Goal: Complete application form: Complete application form

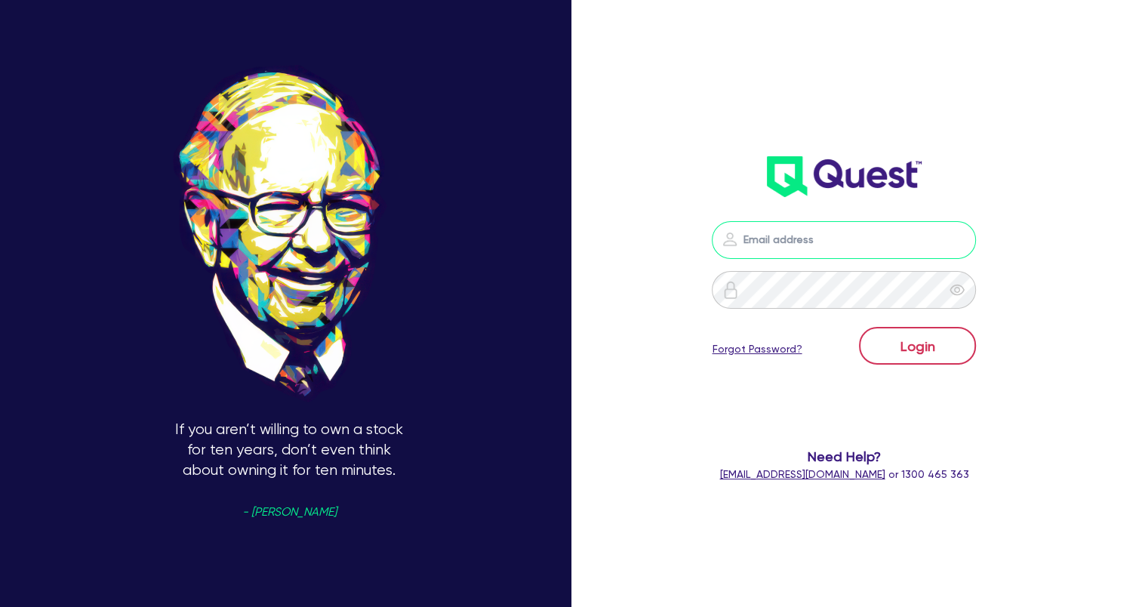
type input "[EMAIL_ADDRESS][DOMAIN_NAME]"
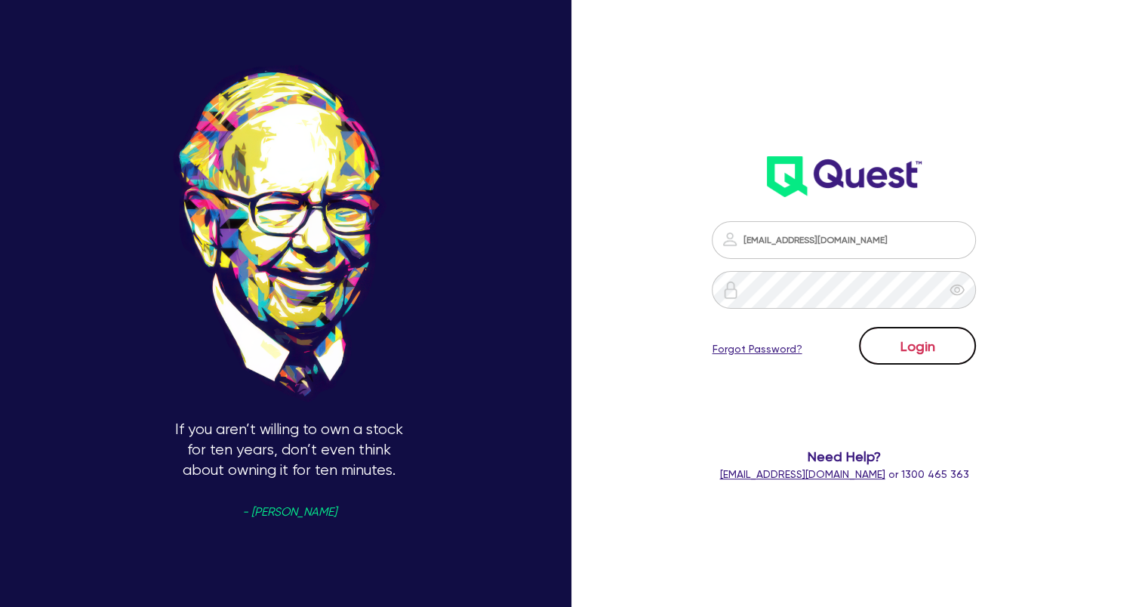
click at [912, 344] on button "Login" at bounding box center [917, 346] width 117 height 38
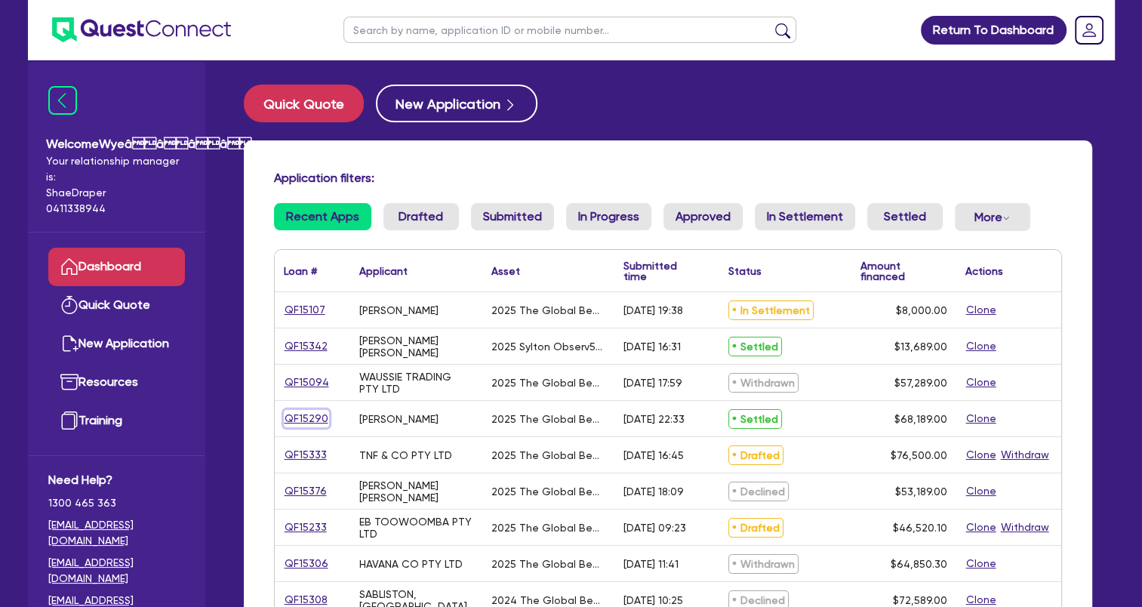
click at [312, 421] on link "QF15290" at bounding box center [306, 418] width 45 height 17
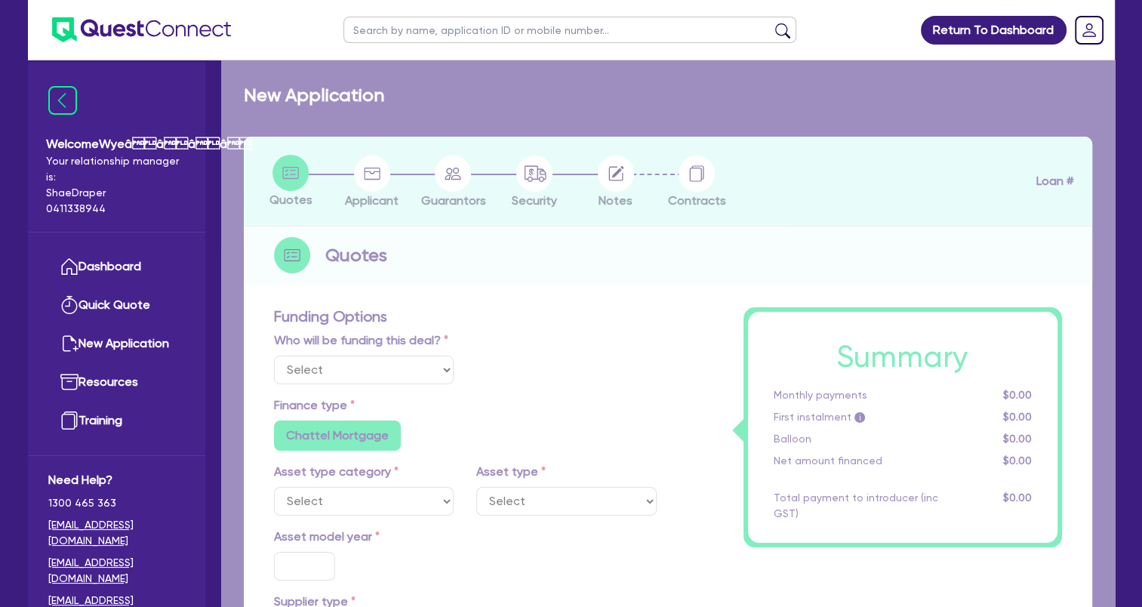
select select "Quest Finance - Own Book"
select select "TERTIARY_ASSETS"
type input "2025"
type input "68,189"
type input "5"
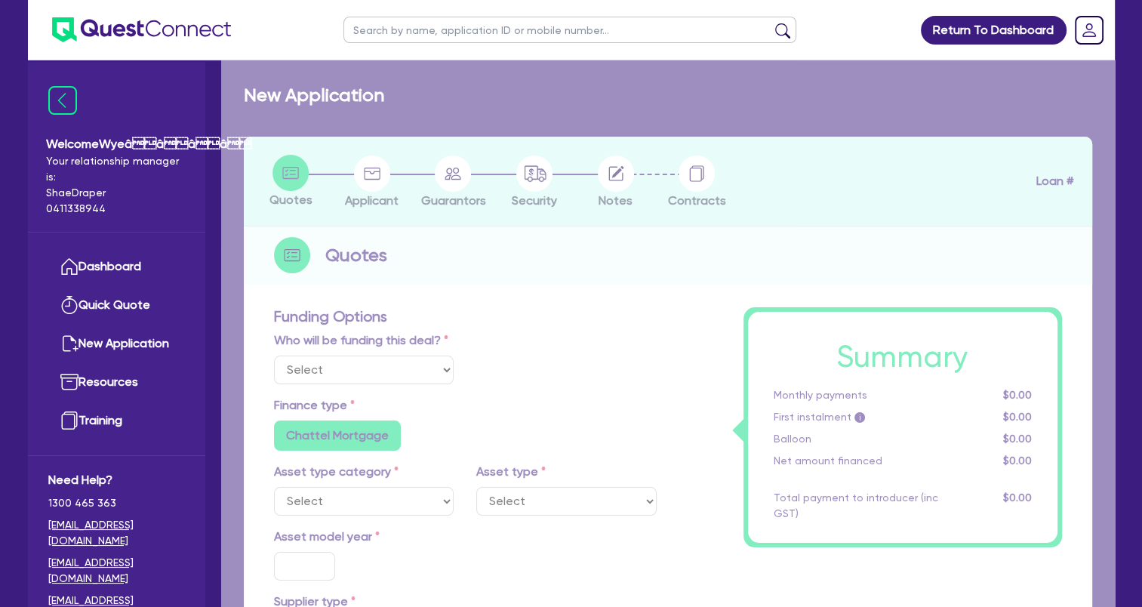
type input "3,409.45"
type input "17.95"
select select "BEAUTY_EQUIPMENT"
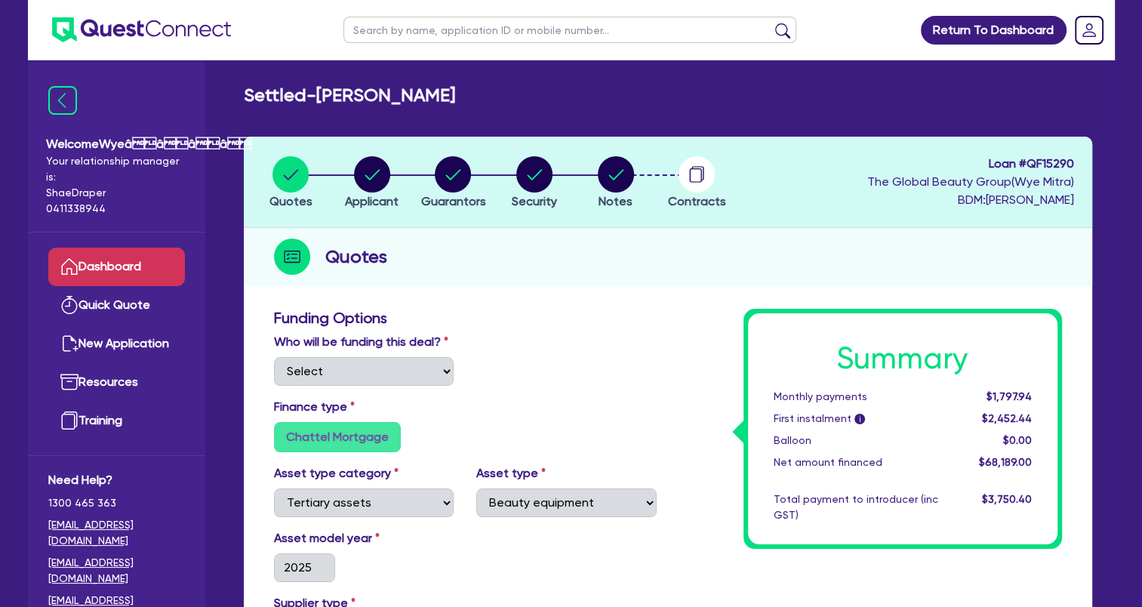
click at [140, 266] on link "Dashboard" at bounding box center [116, 267] width 137 height 38
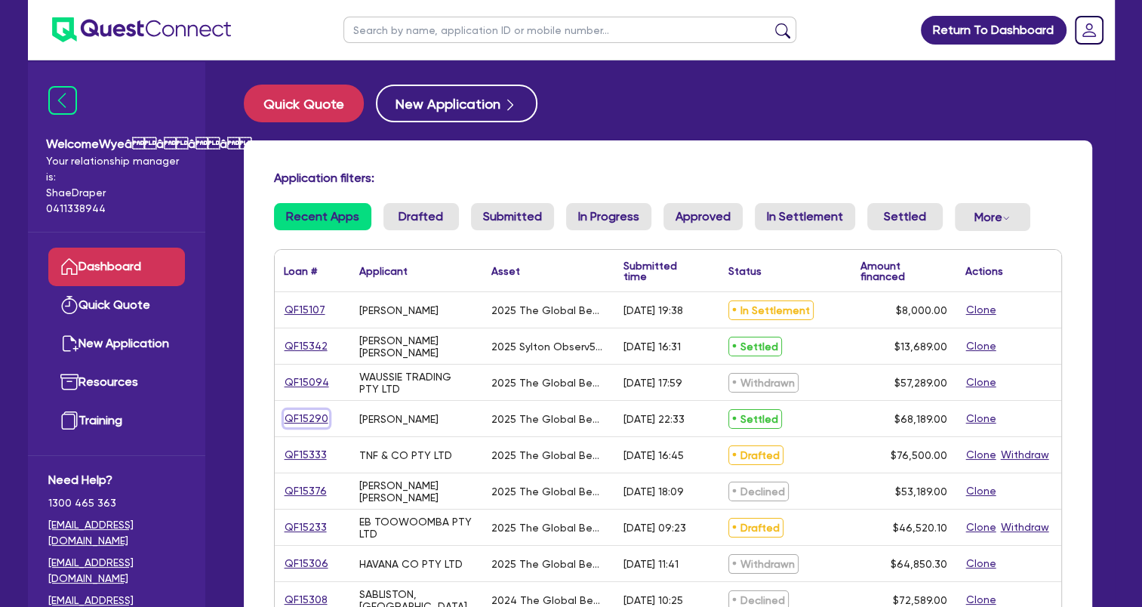
click at [303, 417] on link "QF15290" at bounding box center [306, 418] width 45 height 17
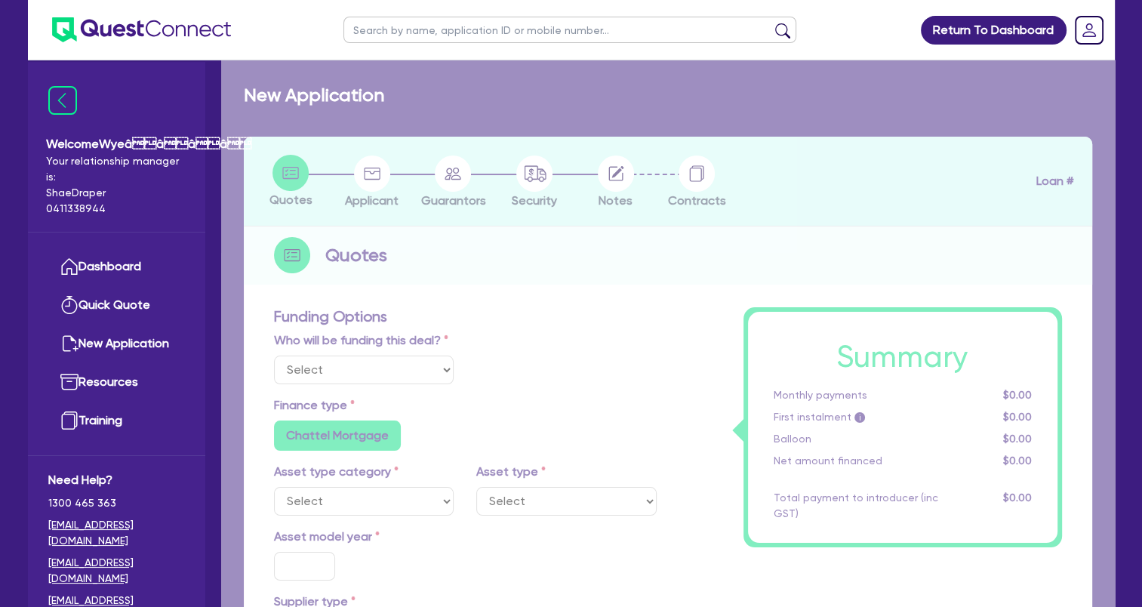
select select "Quest Finance - Own Book"
select select "TERTIARY_ASSETS"
type input "2025"
type input "68,189"
type input "5"
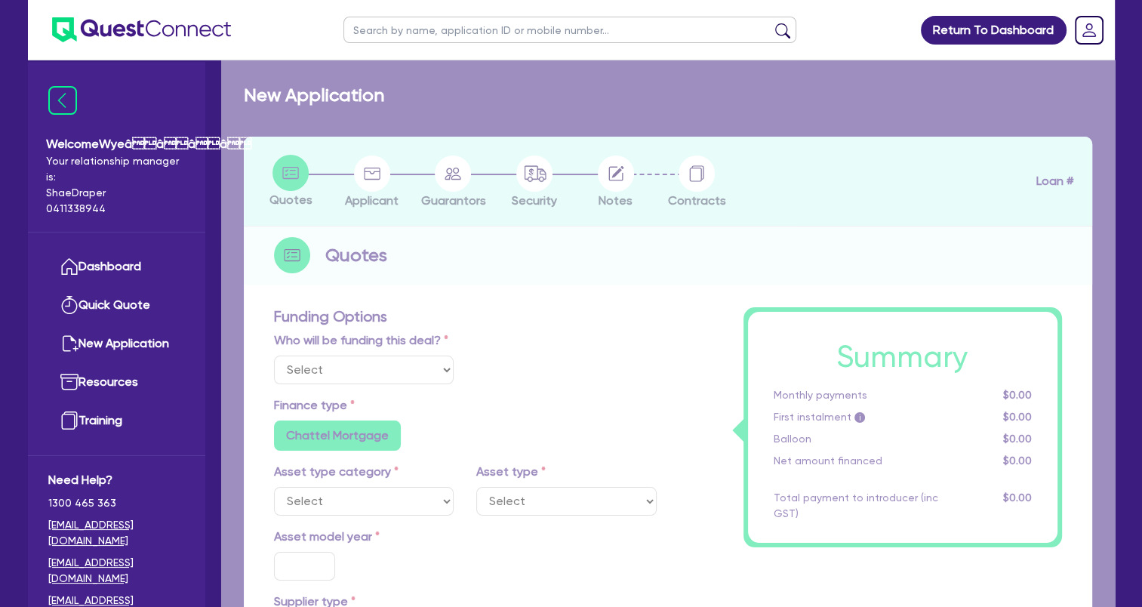
type input "3,409.45"
type input "17.95"
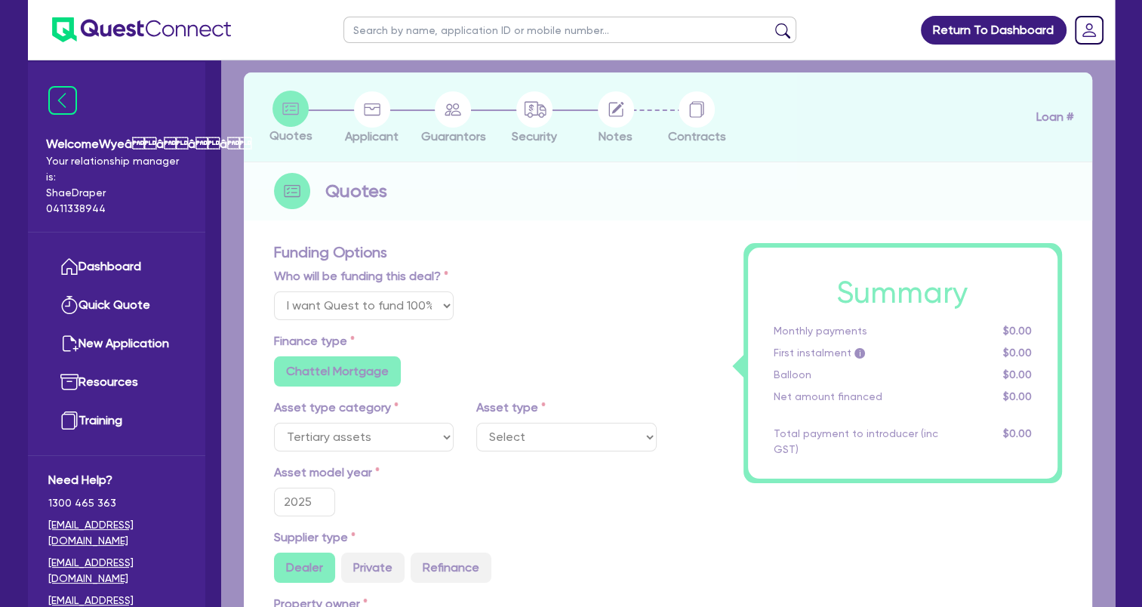
select select "BEAUTY_EQUIPMENT"
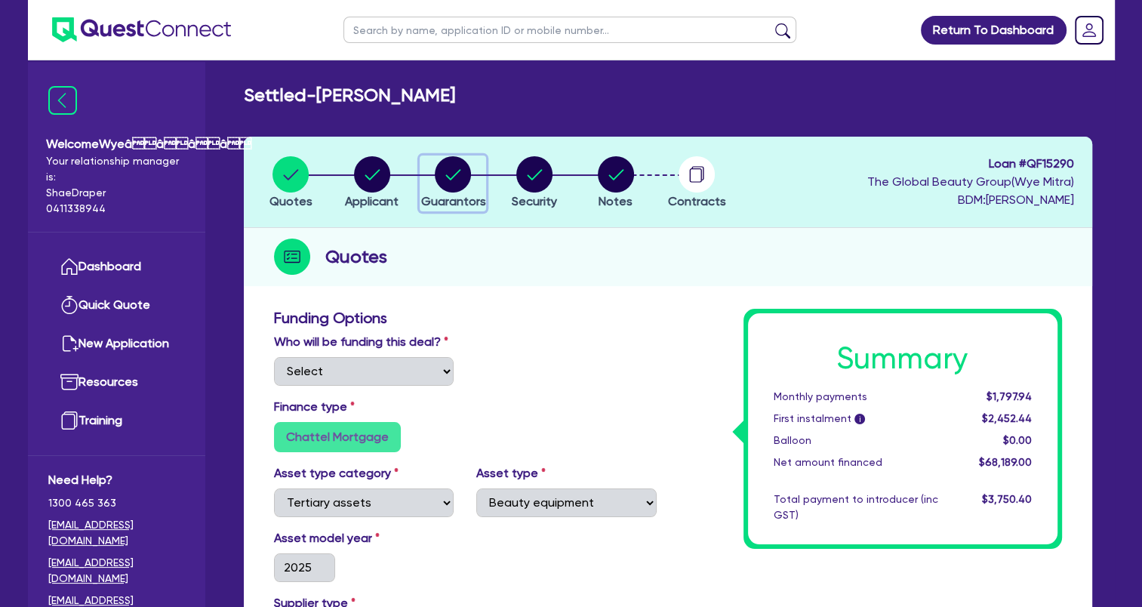
click at [451, 174] on circle "button" at bounding box center [453, 174] width 36 height 36
select select "MS"
select select "[GEOGRAPHIC_DATA]"
select select "DE_FACTO"
select select "CASH"
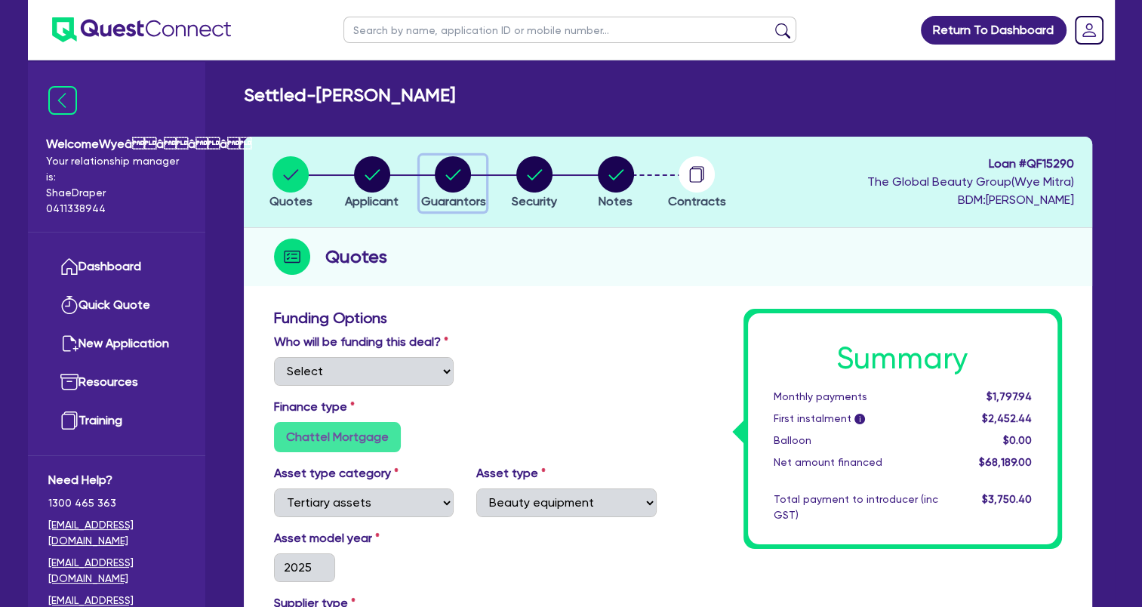
select select "PROPERTY"
select select "INVESTMENT_PROPERTY"
select select "VEHICLE"
select select "HOUSEHOLD_PERSONAL"
select select "OTHER"
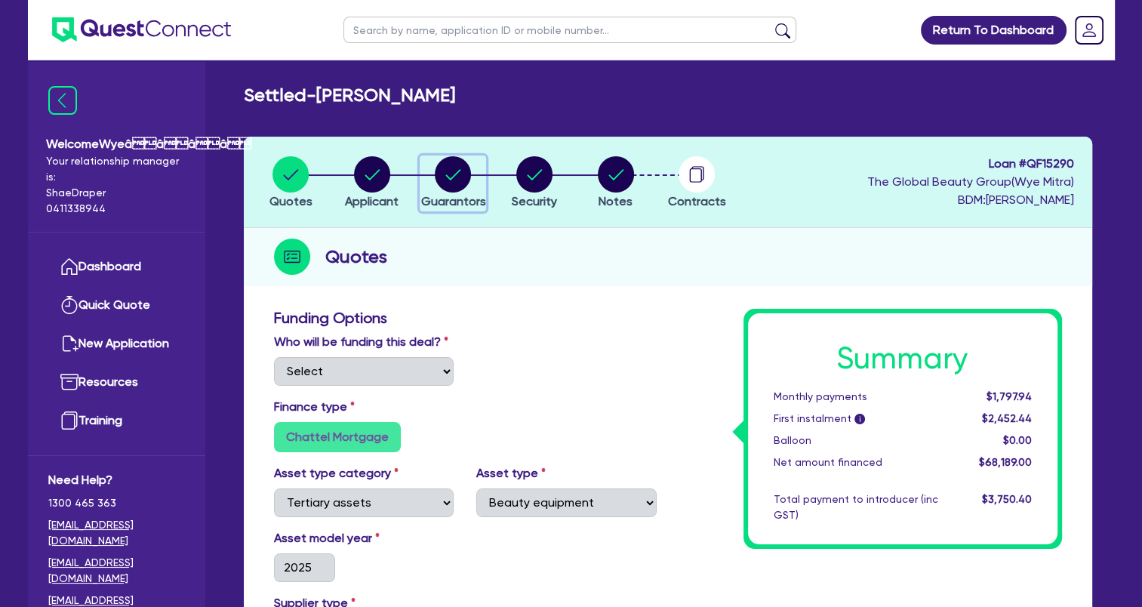
select select "MORTGAGE"
select select "INVESTMENT_PROPERTY_LOAN"
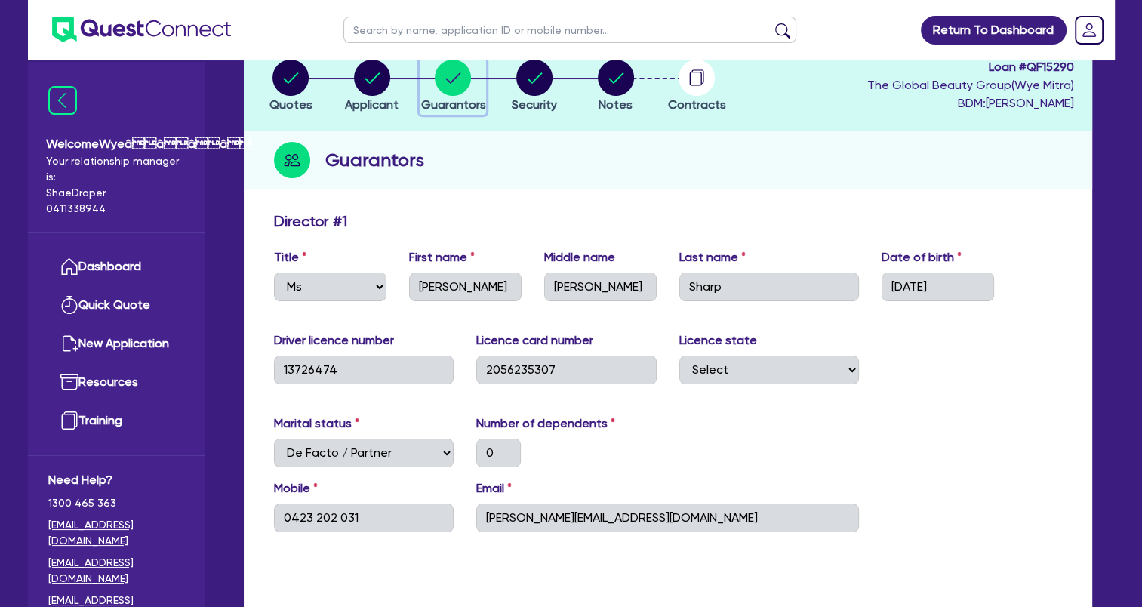
scroll to position [226, 0]
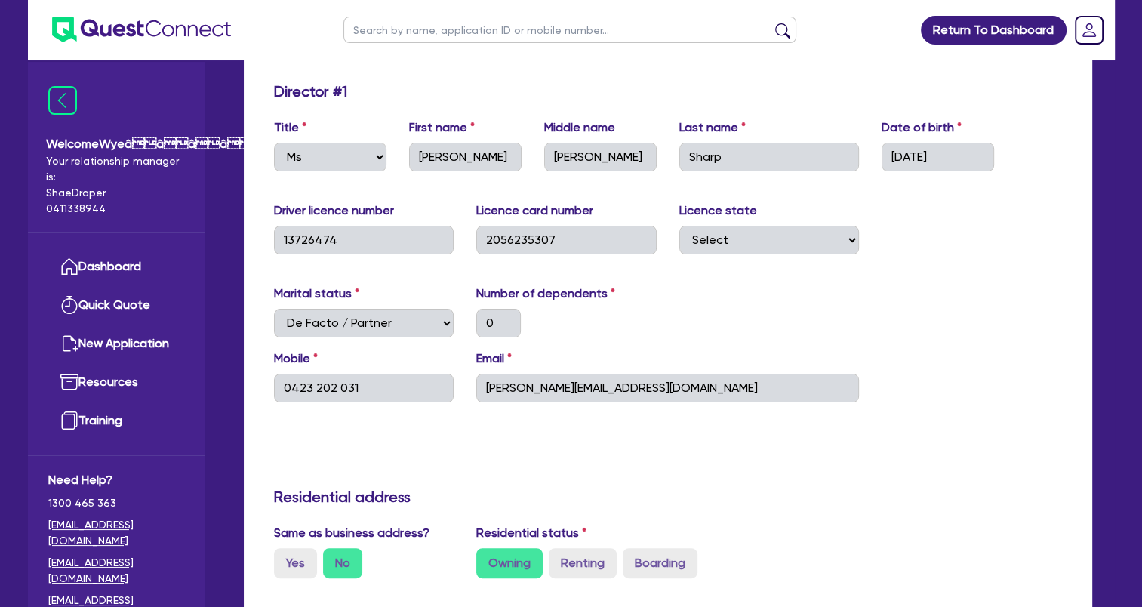
click at [877, 21] on header "Return To Dashboard Edit Profile Logout" at bounding box center [571, 30] width 1087 height 60
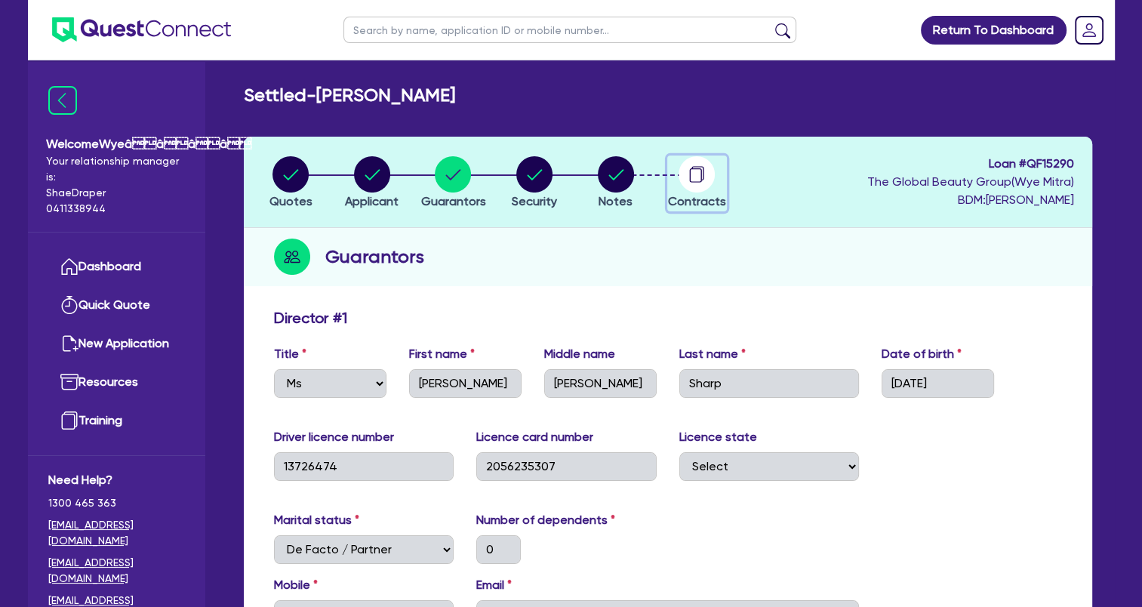
click at [695, 191] on circle "button" at bounding box center [697, 174] width 36 height 36
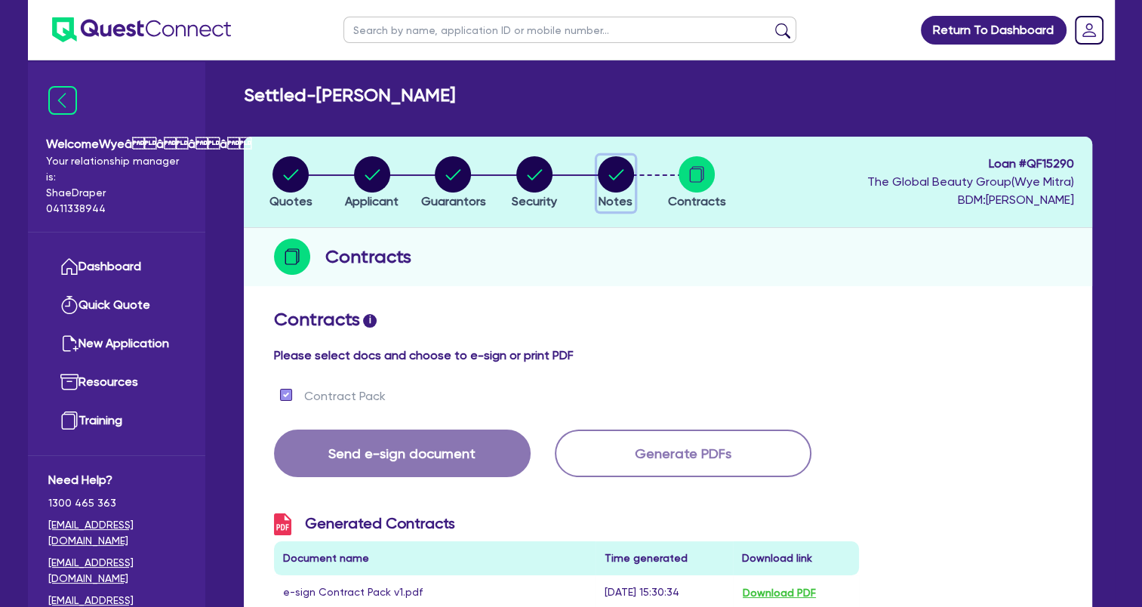
drag, startPoint x: 620, startPoint y: 183, endPoint x: 623, endPoint y: 194, distance: 11.5
click at [620, 182] on circle "button" at bounding box center [616, 174] width 36 height 36
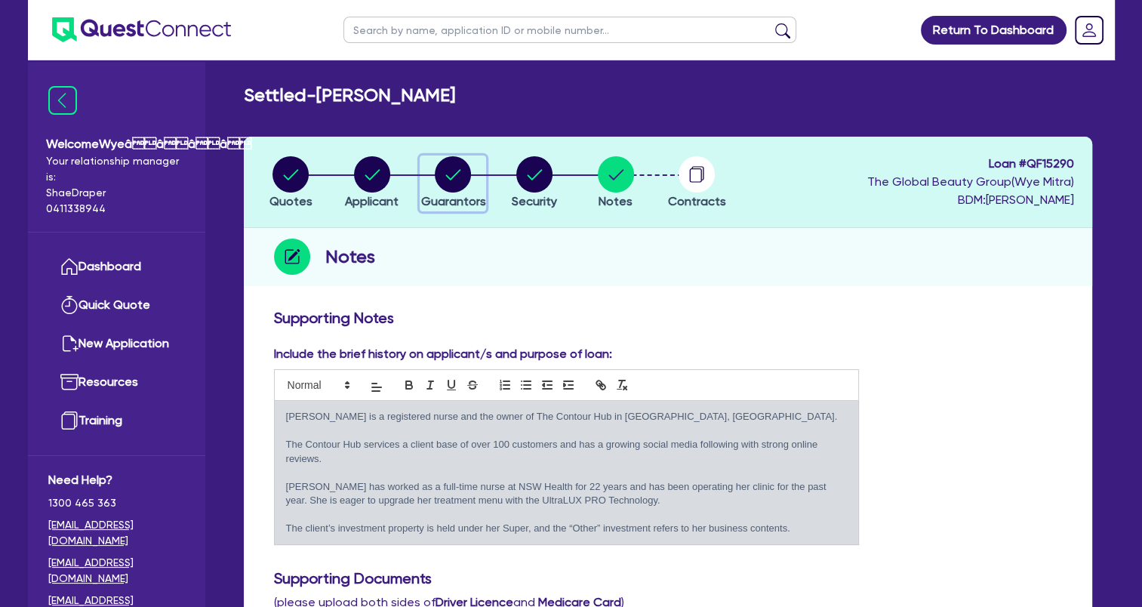
click at [457, 189] on circle "button" at bounding box center [453, 174] width 36 height 36
select select "MS"
select select "[GEOGRAPHIC_DATA]"
select select "DE_FACTO"
select select "CASH"
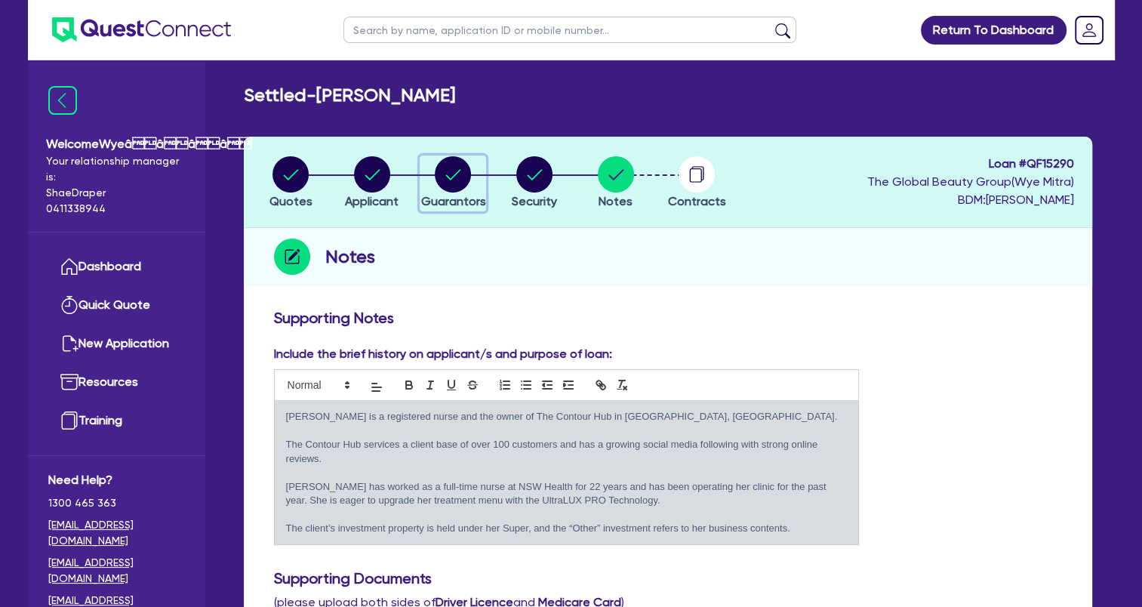
select select "PROPERTY"
select select "INVESTMENT_PROPERTY"
select select "VEHICLE"
select select "HOUSEHOLD_PERSONAL"
select select "OTHER"
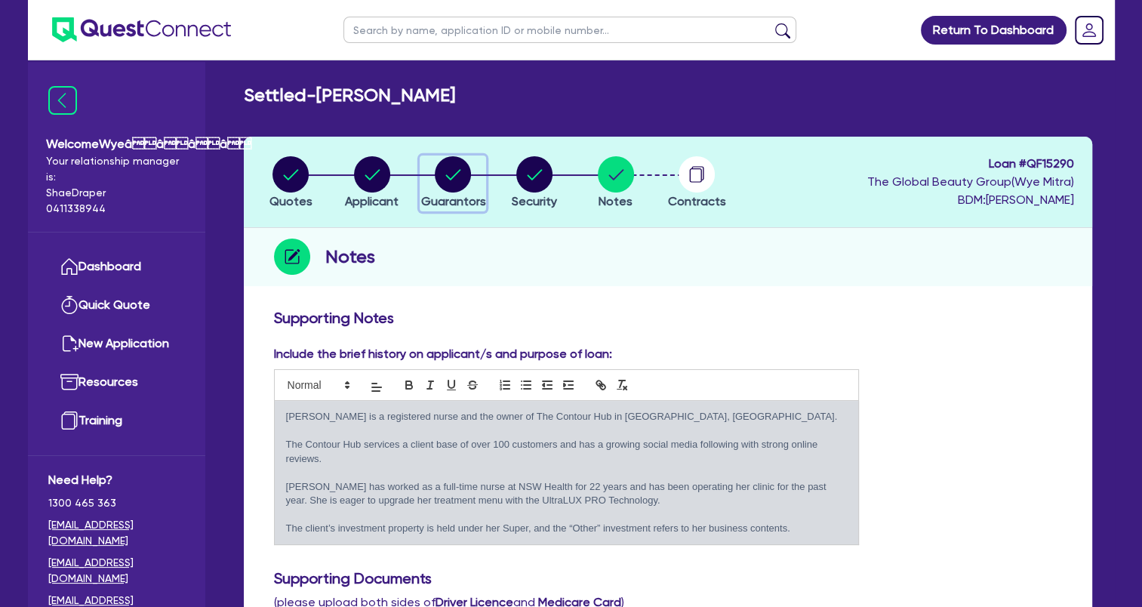
select select "MORTGAGE"
select select "INVESTMENT_PROPERTY_LOAN"
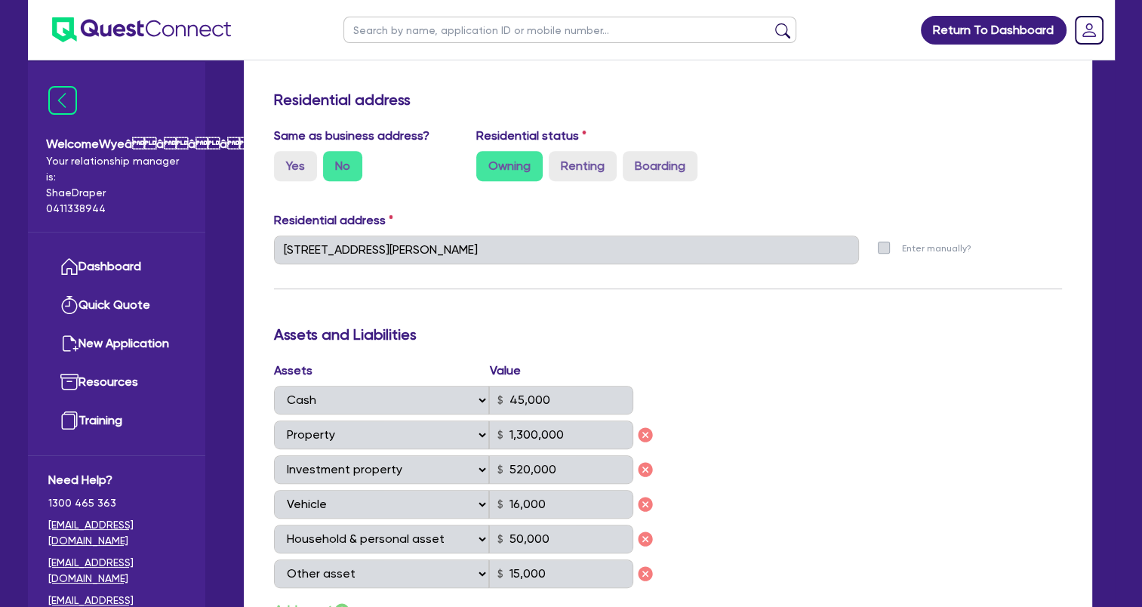
scroll to position [302, 0]
